Goal: Transaction & Acquisition: Purchase product/service

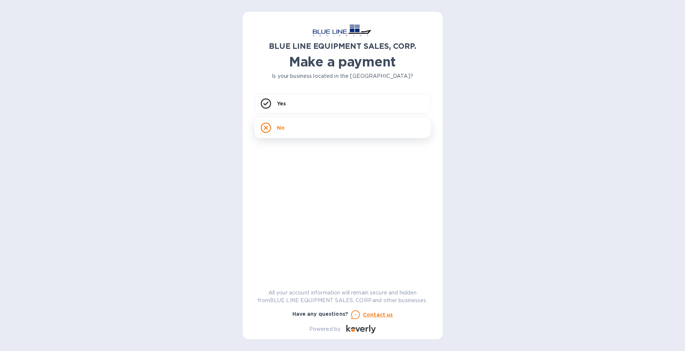
click at [319, 129] on div "No" at bounding box center [342, 127] width 176 height 21
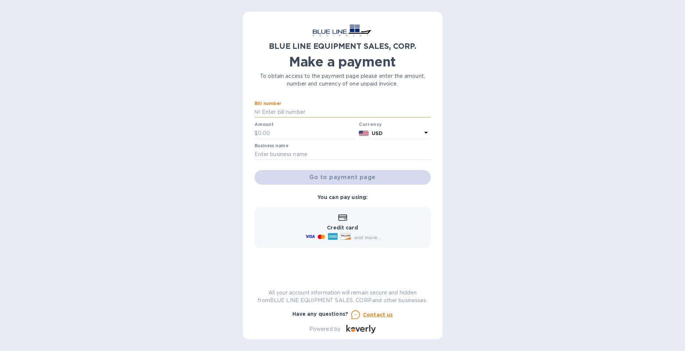
paste input "O43250906850"
type input "O43250906850"
click at [295, 131] on input "text" at bounding box center [307, 133] width 98 height 11
type input "4,600"
click at [298, 153] on input "text" at bounding box center [342, 154] width 176 height 11
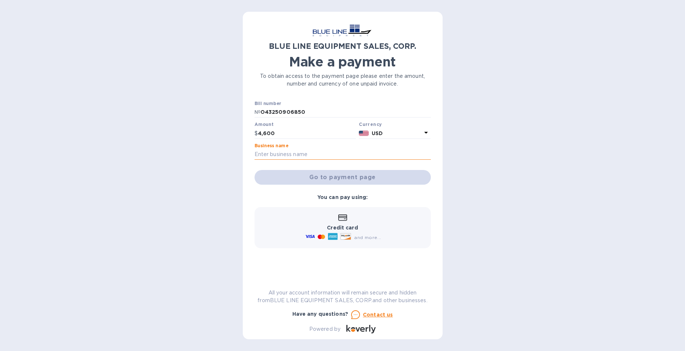
type input "Axiom Solutions"
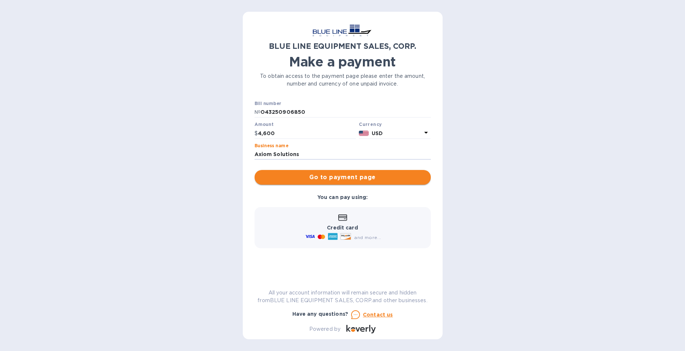
click at [304, 174] on span "Go to payment page" at bounding box center [342, 177] width 164 height 9
